Goal: Transaction & Acquisition: Purchase product/service

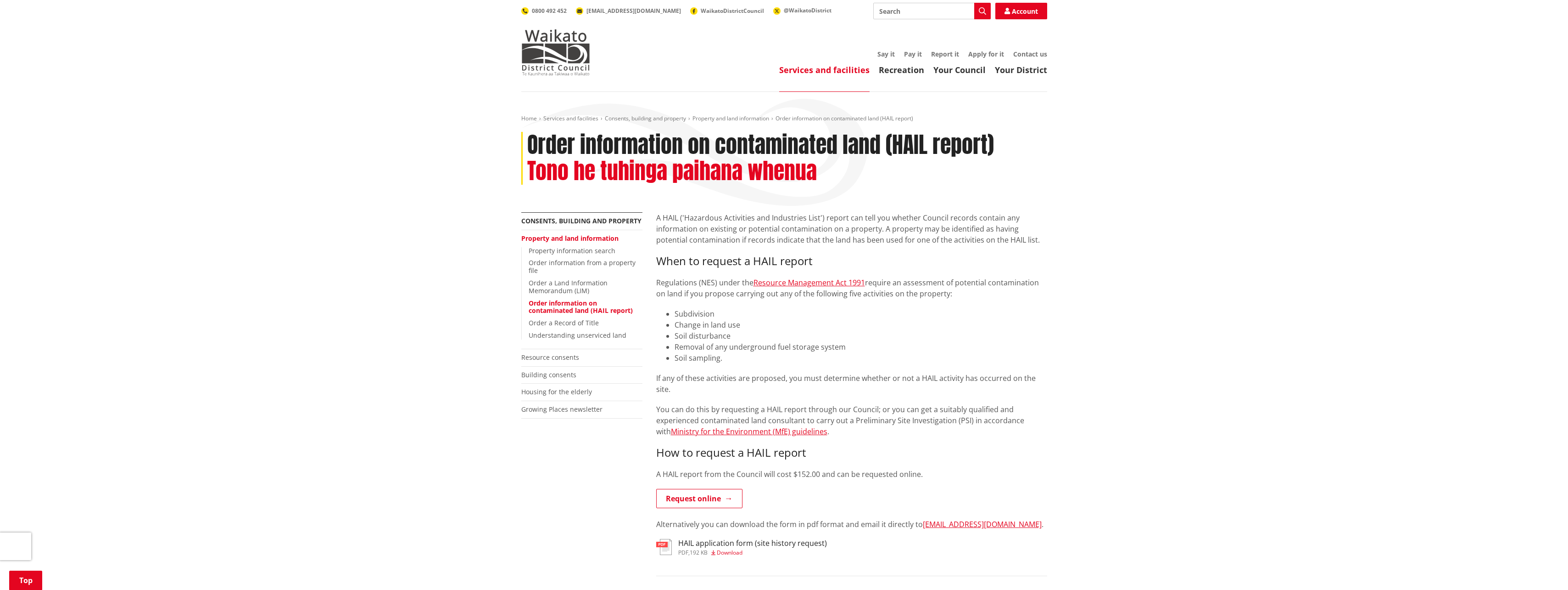
scroll to position [138, 0]
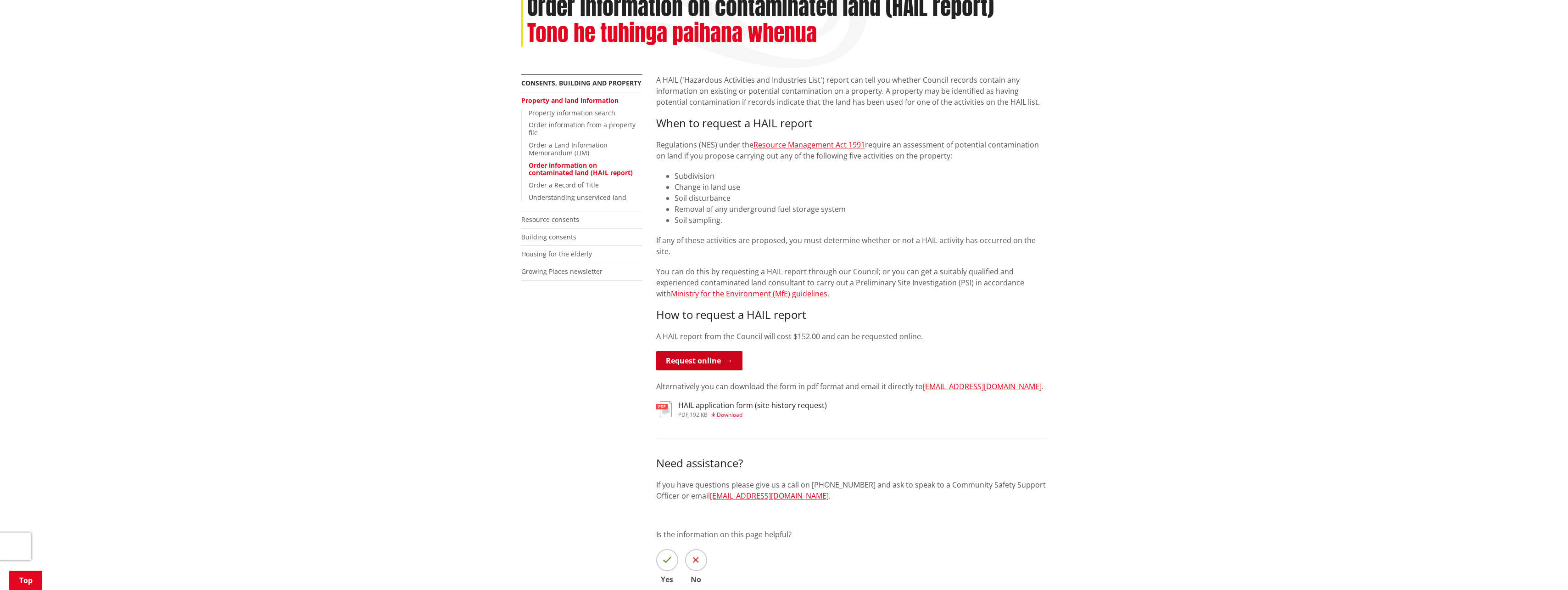
click at [708, 351] on link "Request online" at bounding box center [699, 360] width 86 height 19
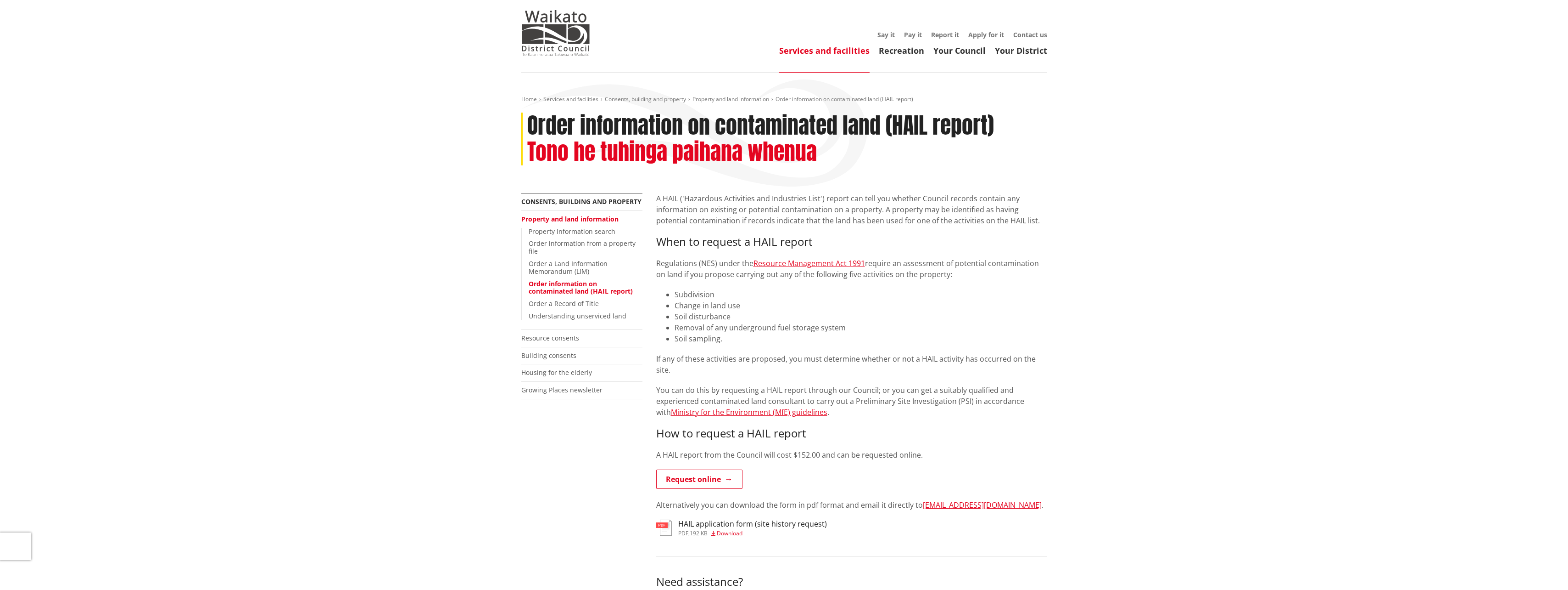
scroll to position [92, 0]
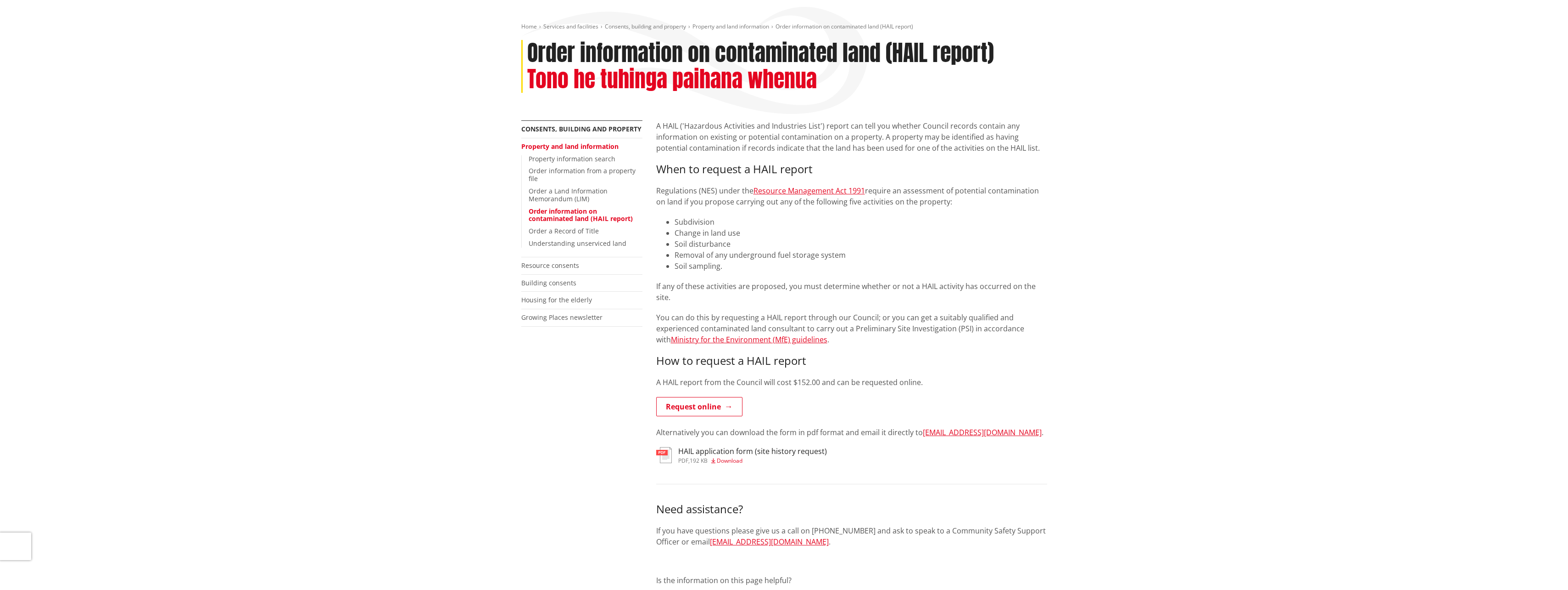
drag, startPoint x: 661, startPoint y: 370, endPoint x: 924, endPoint y: 371, distance: 263.0
click at [924, 377] on p "A HAIL report from the Council will cost $152.00 and can be requested online." at bounding box center [851, 382] width 391 height 11
click at [922, 377] on p "A HAIL report from the Council will cost $152.00 and can be requested online." at bounding box center [851, 382] width 391 height 11
drag, startPoint x: 792, startPoint y: 371, endPoint x: 846, endPoint y: 371, distance: 54.0
click at [846, 377] on p "A HAIL report from the Council will cost $152.00 and can be requested online." at bounding box center [851, 382] width 391 height 11
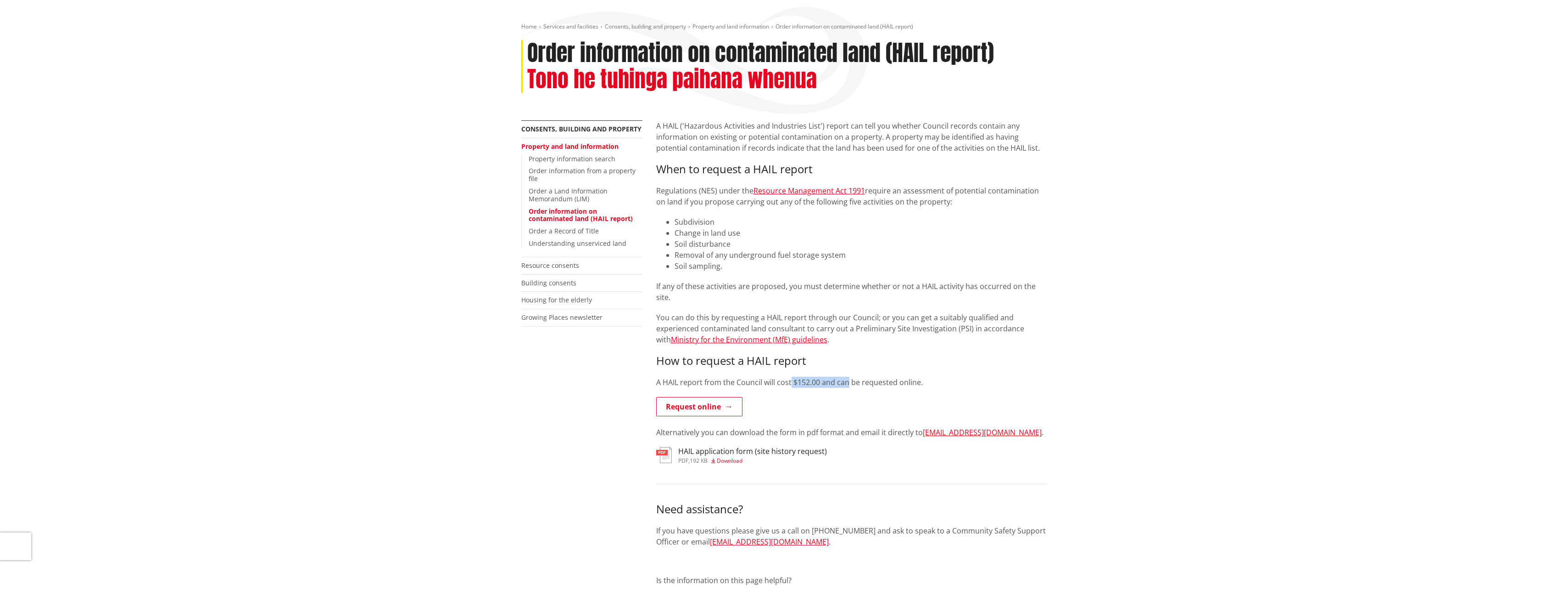
drag, startPoint x: 846, startPoint y: 371, endPoint x: 803, endPoint y: 372, distance: 43.0
click at [803, 377] on p "A HAIL report from the Council will cost $152.00 and can be requested online." at bounding box center [851, 382] width 391 height 11
